Goal: Transaction & Acquisition: Purchase product/service

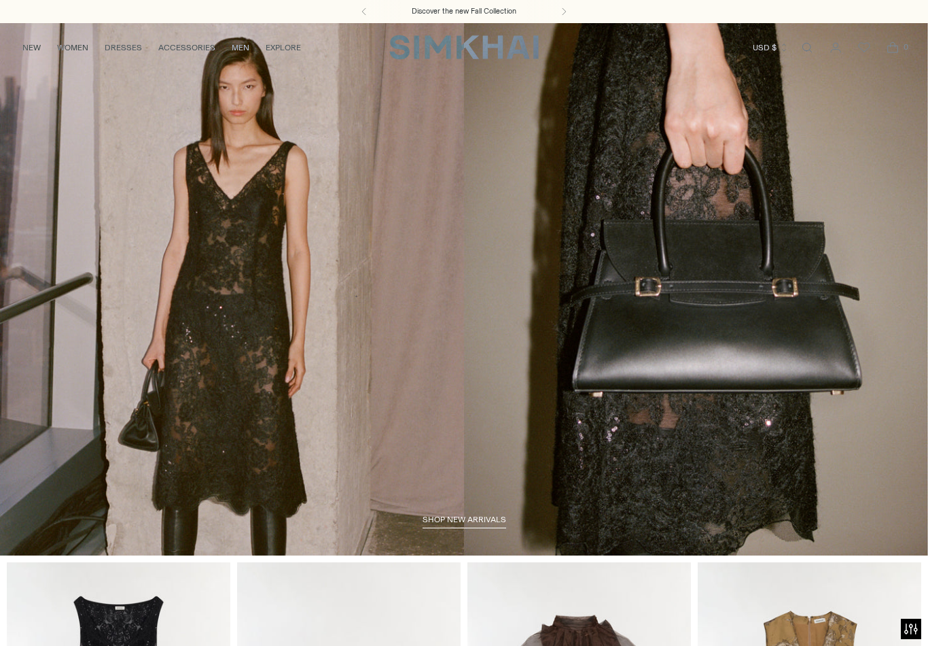
click at [811, 48] on link "Open search modal" at bounding box center [807, 47] width 27 height 27
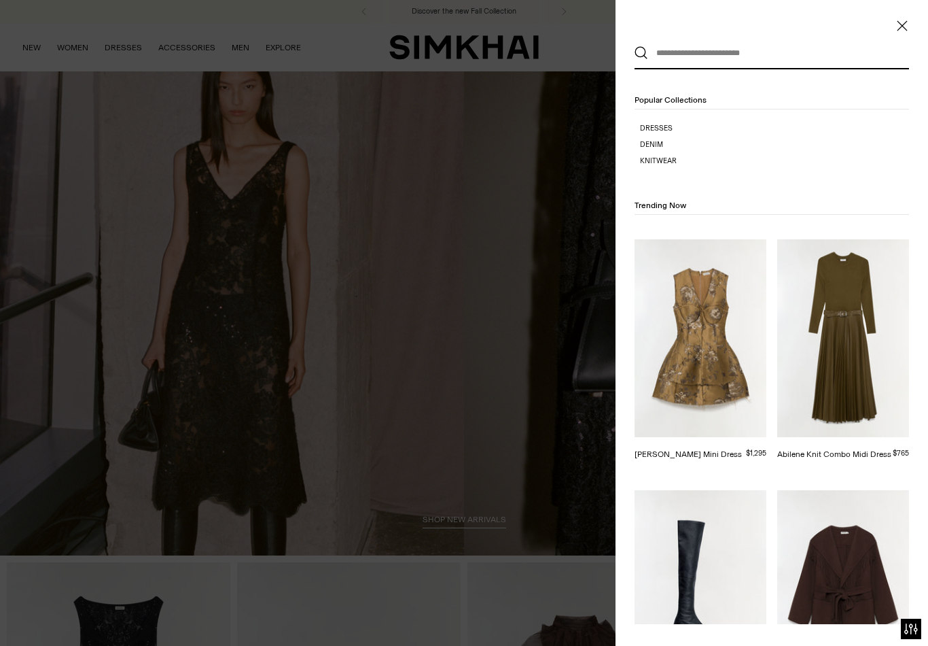
click at [760, 102] on h4 "Popular Collections" at bounding box center [772, 102] width 275 height 16
click at [791, 58] on input "text" at bounding box center [768, 53] width 241 height 30
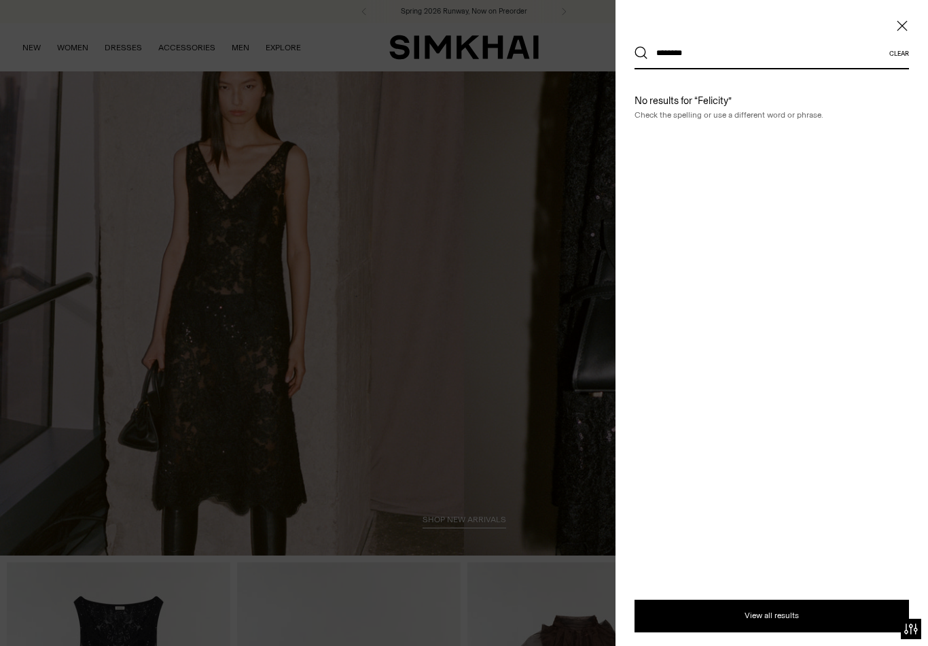
type input "********"
click at [642, 53] on button "Search" at bounding box center [642, 53] width 14 height 14
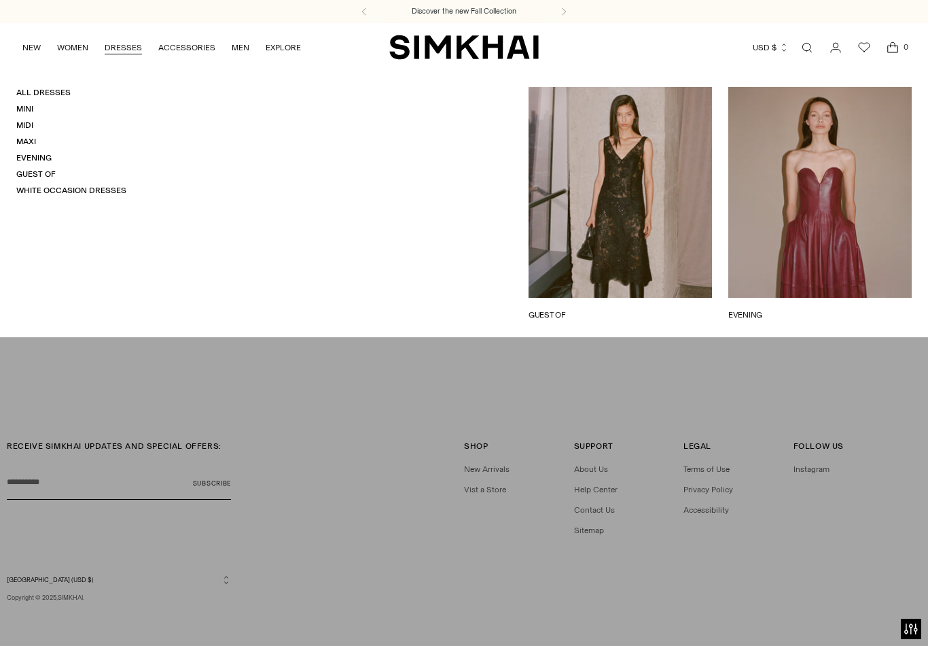
click at [46, 160] on link "Evening" at bounding box center [33, 158] width 35 height 10
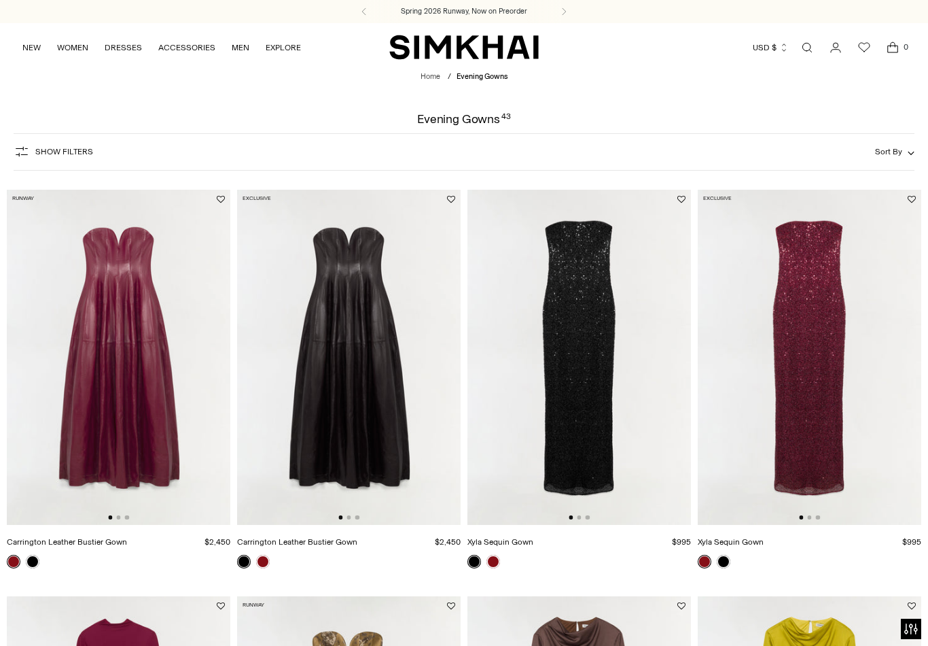
click at [32, 52] on link "NEW" at bounding box center [31, 48] width 18 height 30
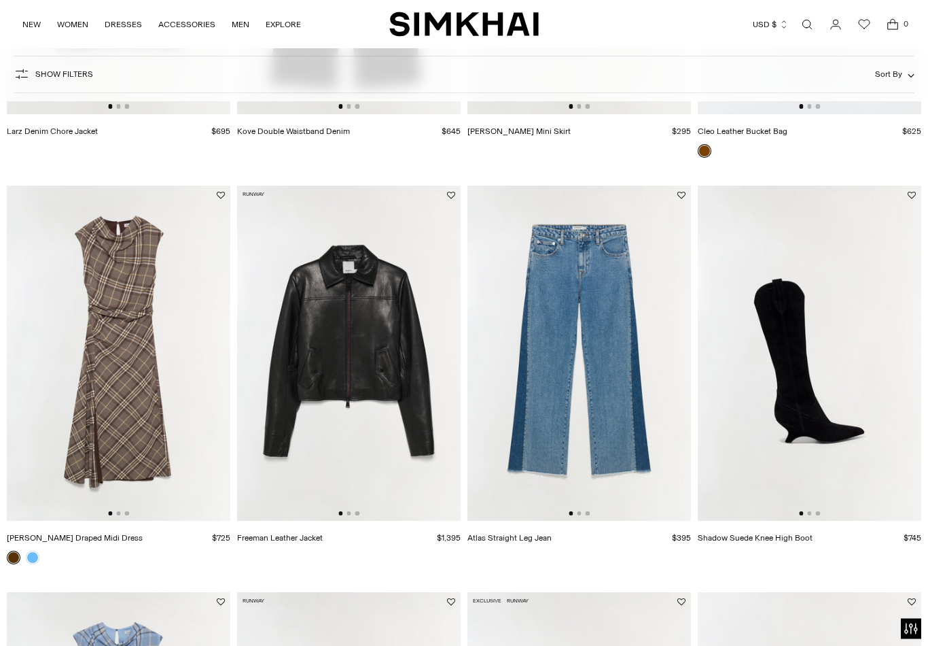
scroll to position [1631, 0]
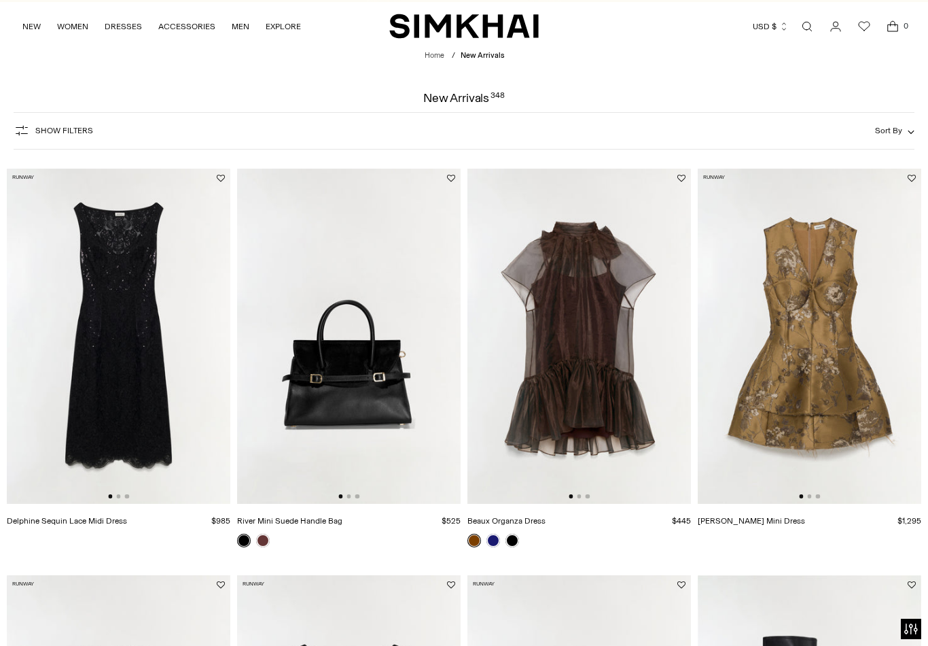
scroll to position [21, 0]
click at [599, 393] on img at bounding box center [580, 337] width 224 height 336
